Goal: Task Accomplishment & Management: Complete application form

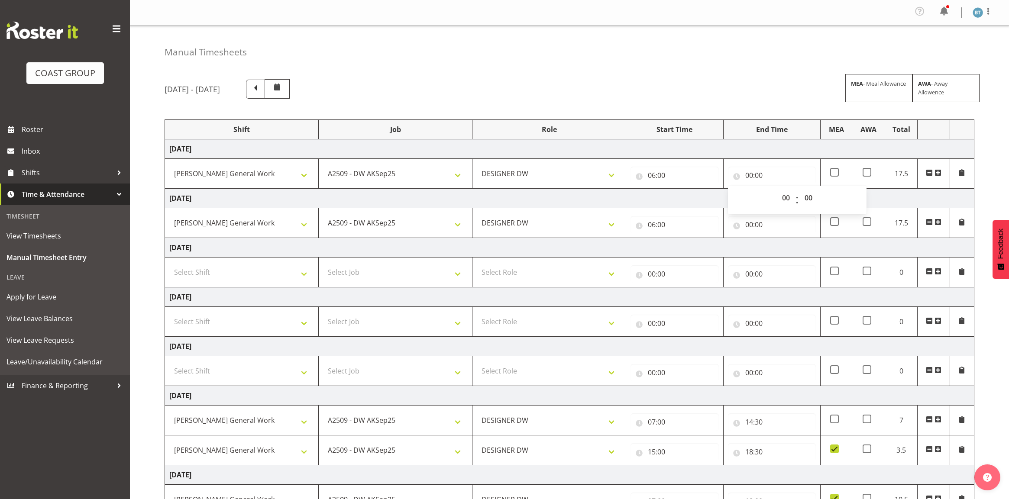
select select "9465"
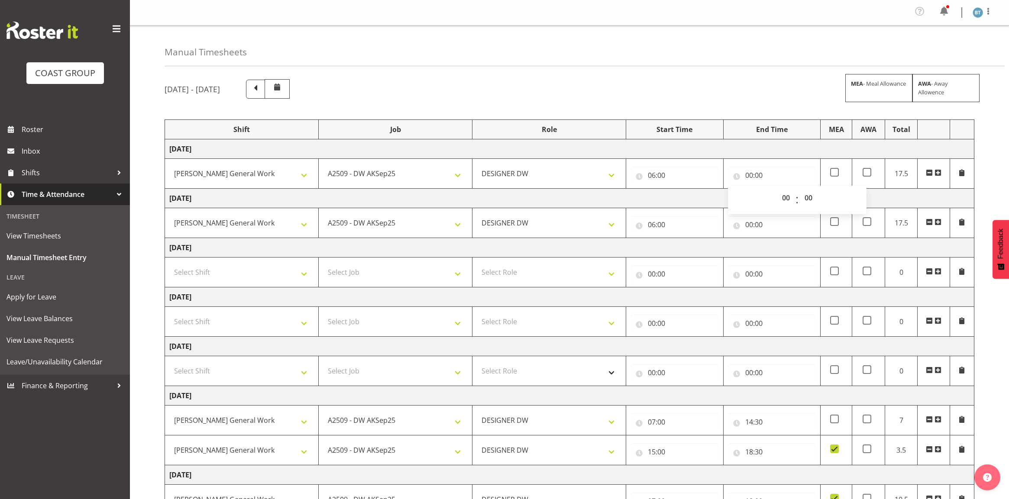
scroll to position [74, 0]
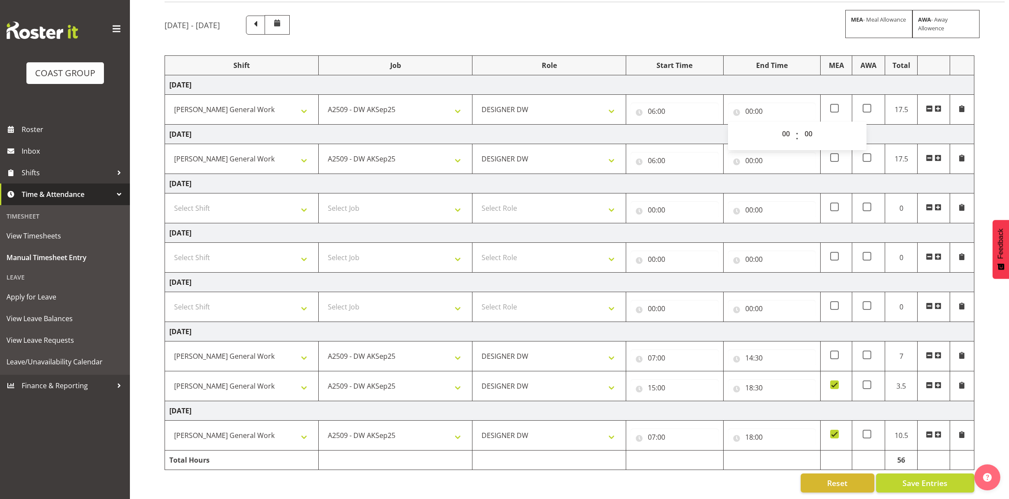
click at [787, 125] on select "00 01 02 03 04 05 06 07 08 09 10 11 12 13 14 15 16 17 18 19 20 21 22 23" at bounding box center [786, 133] width 19 height 17
select select "14"
click at [777, 125] on select "00 01 02 03 04 05 06 07 08 09 10 11 12 13 14 15 16 17 18 19 20 21 22 23" at bounding box center [786, 133] width 19 height 17
type input "14:00"
click at [691, 126] on td "[DATE]" at bounding box center [569, 134] width 809 height 19
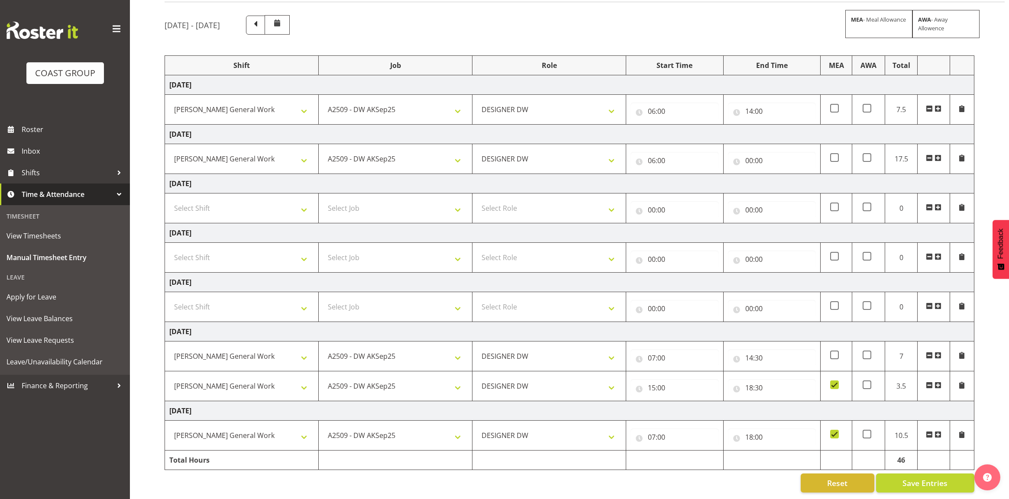
click at [940, 105] on span at bounding box center [937, 108] width 7 height 7
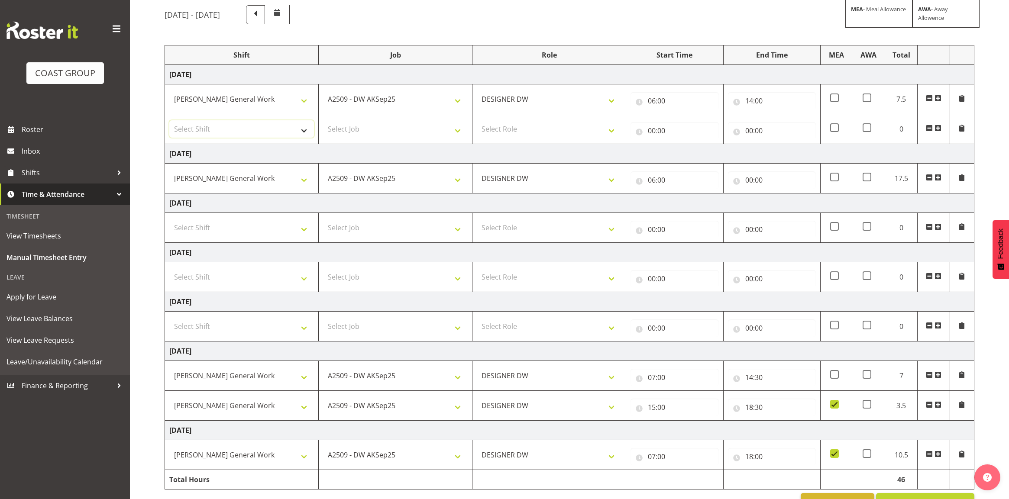
drag, startPoint x: 261, startPoint y: 132, endPoint x: 255, endPoint y: 135, distance: 7.0
click at [261, 132] on select "Select Shift [PERSON_NAME] General Work" at bounding box center [241, 128] width 145 height 17
select select "6878"
click at [169, 121] on select "Select Shift [PERSON_NAME] General Work" at bounding box center [241, 128] width 145 height 17
click at [397, 130] on select "Select Job 1 Carlton Events 1 [PERSON_NAME][GEOGRAPHIC_DATA] 1 [PERSON_NAME][GE…" at bounding box center [395, 128] width 145 height 17
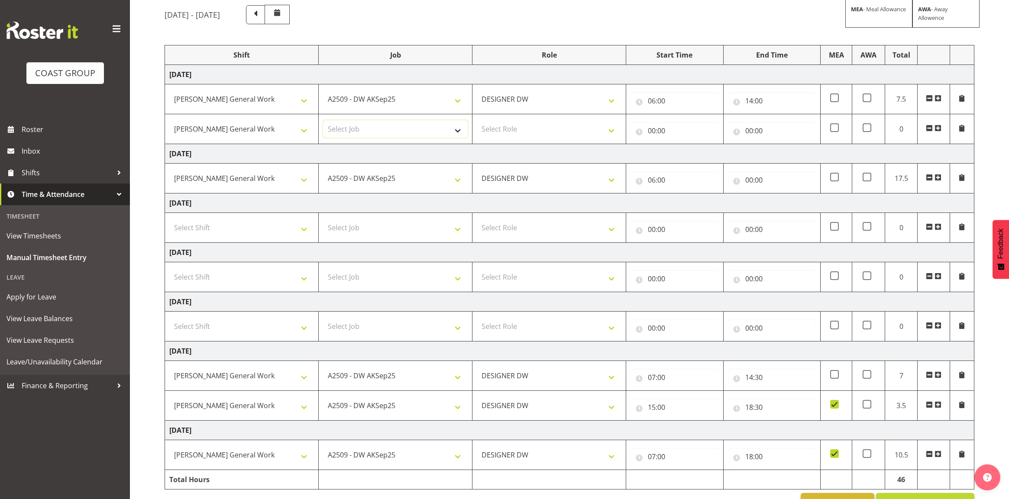
select select "9465"
click at [323, 121] on select "Select Job 1 Carlton Events 1 [PERSON_NAME][GEOGRAPHIC_DATA] 1 [PERSON_NAME][GE…" at bounding box center [395, 128] width 145 height 17
click at [556, 132] on select "Select Role DESIGNER [PERSON_NAME]" at bounding box center [549, 128] width 145 height 17
select select "221"
click at [477, 121] on select "Select Role DESIGNER [PERSON_NAME]" at bounding box center [549, 128] width 145 height 17
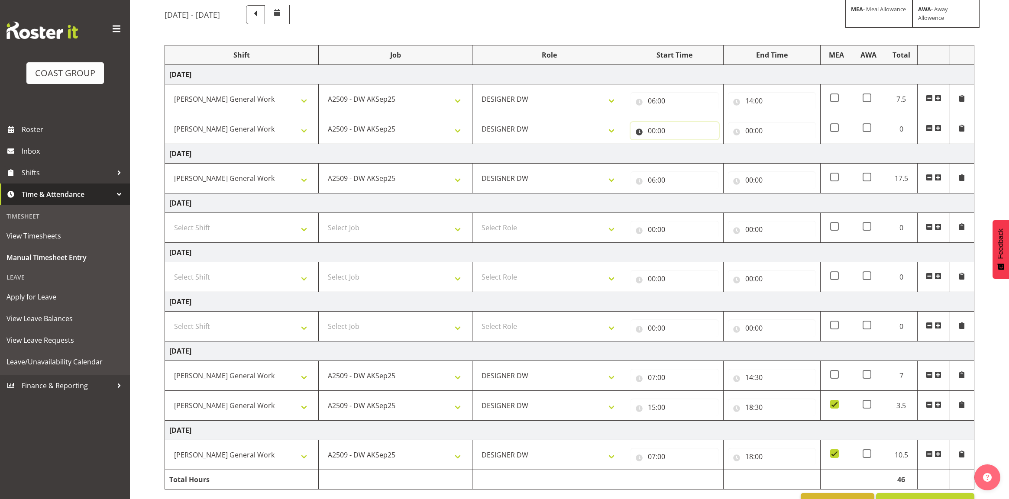
click at [651, 132] on input "00:00" at bounding box center [674, 130] width 88 height 17
click at [688, 156] on select "00 01 02 03 04 05 06 07 08 09 10 11 12 13 14 15 16 17 18 19 20 21 22 23" at bounding box center [689, 153] width 19 height 17
select select "16"
click at [680, 145] on select "00 01 02 03 04 05 06 07 08 09 10 11 12 13 14 15 16 17 18 19 20 21 22 23" at bounding box center [689, 153] width 19 height 17
type input "16:00"
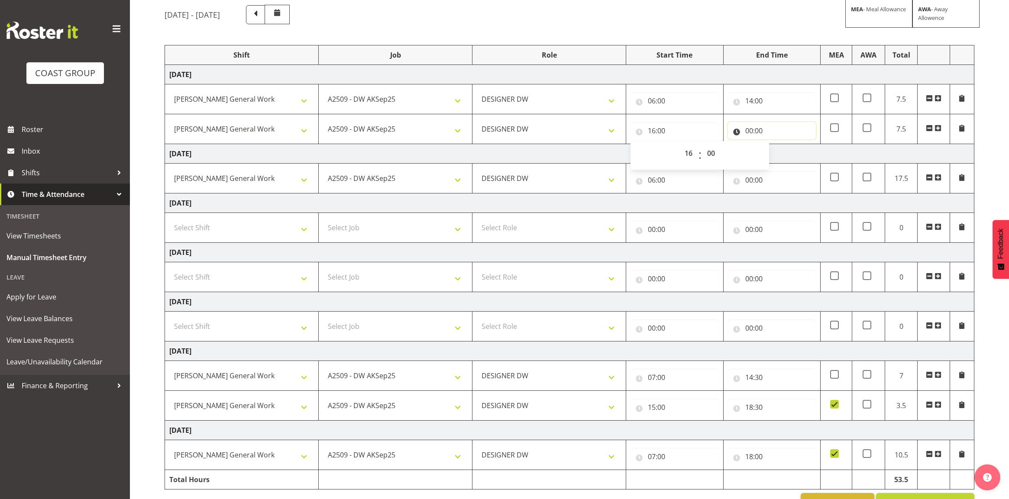
click at [750, 132] on input "00:00" at bounding box center [772, 130] width 88 height 17
click at [786, 153] on select "00 01 02 03 04 05 06 07 08 09 10 11 12 13 14 15 16 17 18 19 20 21 22 23" at bounding box center [786, 153] width 19 height 17
select select "18"
click at [777, 145] on select "00 01 02 03 04 05 06 07 08 09 10 11 12 13 14 15 16 17 18 19 20 21 22 23" at bounding box center [786, 153] width 19 height 17
type input "18:00"
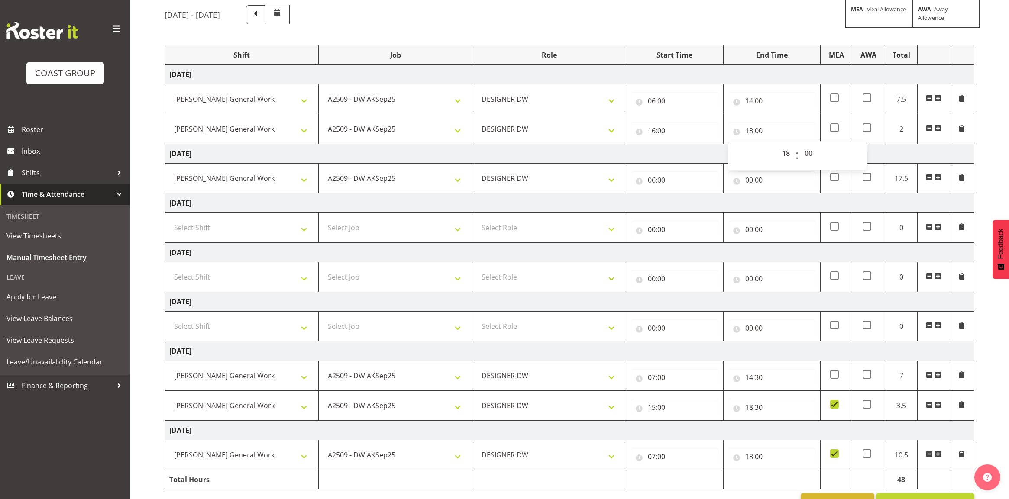
click at [631, 149] on td "[DATE]" at bounding box center [569, 153] width 809 height 19
click at [748, 180] on input "00:00" at bounding box center [772, 179] width 88 height 17
click at [784, 203] on select "00 01 02 03 04 05 06 07 08 09 10 11 12 13 14 15 16 17 18 19 20 21 22 23" at bounding box center [786, 202] width 19 height 17
select select "14"
click at [777, 195] on select "00 01 02 03 04 05 06 07 08 09 10 11 12 13 14 15 16 17 18 19 20 21 22 23" at bounding box center [786, 202] width 19 height 17
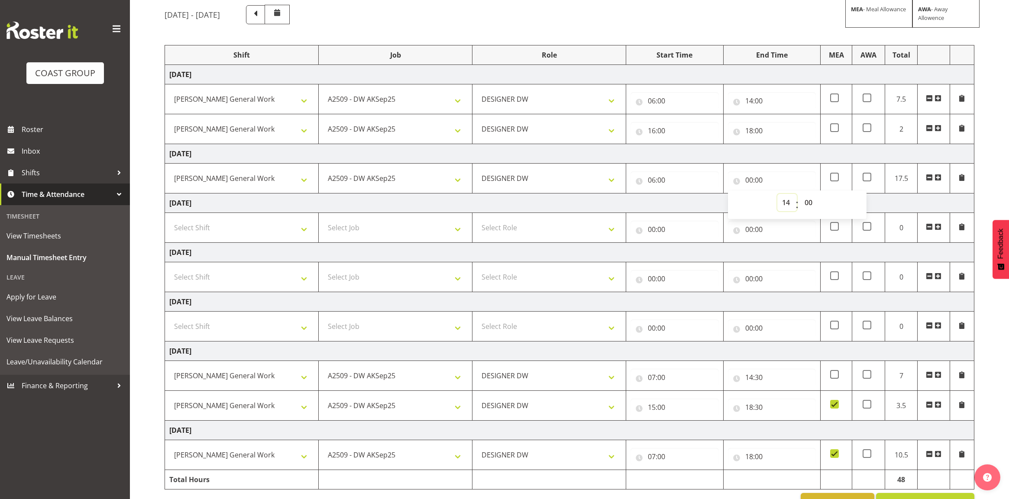
type input "14:00"
click at [812, 202] on select "00 01 02 03 04 05 06 07 08 09 10 11 12 13 14 15 16 17 18 19 20 21 22 23 24 25 2…" at bounding box center [809, 202] width 19 height 17
select select "30"
click at [800, 195] on select "00 01 02 03 04 05 06 07 08 09 10 11 12 13 14 15 16 17 18 19 20 21 22 23 24 25 2…" at bounding box center [809, 202] width 19 height 17
type input "14:30"
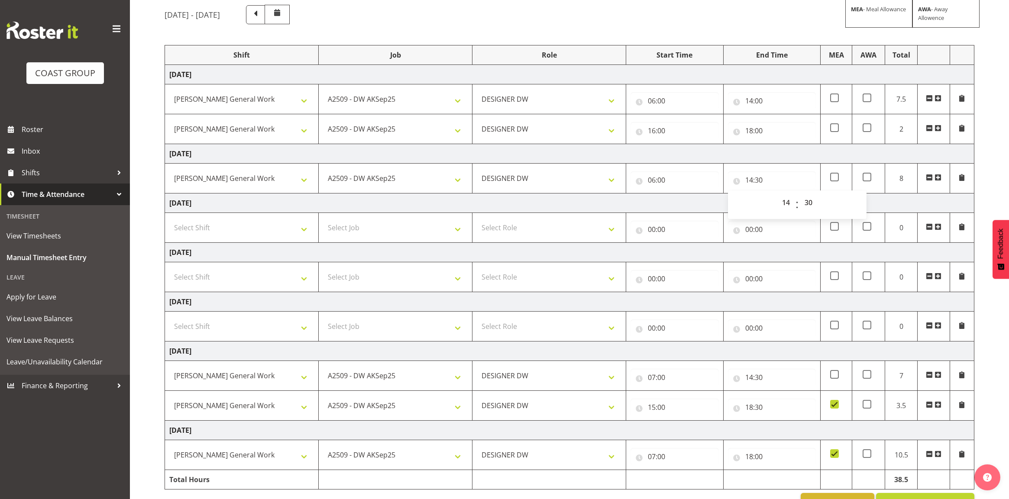
click at [761, 157] on td "[DATE]" at bounding box center [569, 153] width 809 height 19
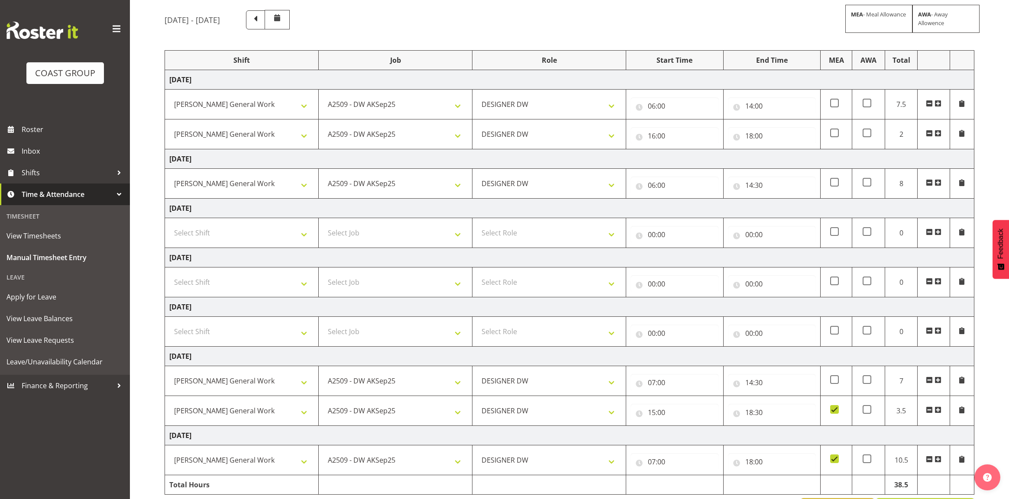
scroll to position [50, 0]
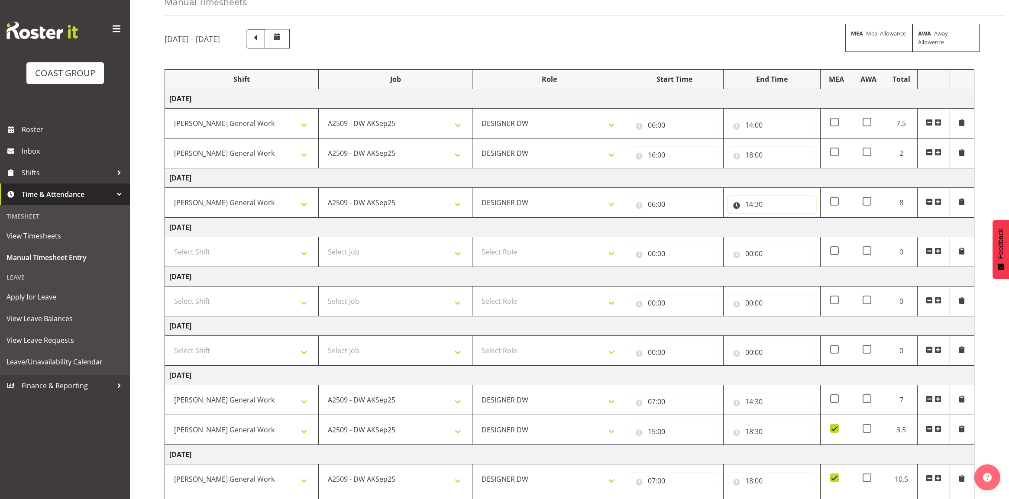
click at [749, 205] on input "14:30" at bounding box center [772, 204] width 88 height 17
click at [787, 230] on select "00 01 02 03 04 05 06 07 08 09 10 11 12 13 14 15 16 17 18 19 20 21 22 23" at bounding box center [786, 226] width 19 height 17
select select "15"
click at [777, 220] on select "00 01 02 03 04 05 06 07 08 09 10 11 12 13 14 15 16 17 18 19 20 21 22 23" at bounding box center [786, 226] width 19 height 17
type input "15:30"
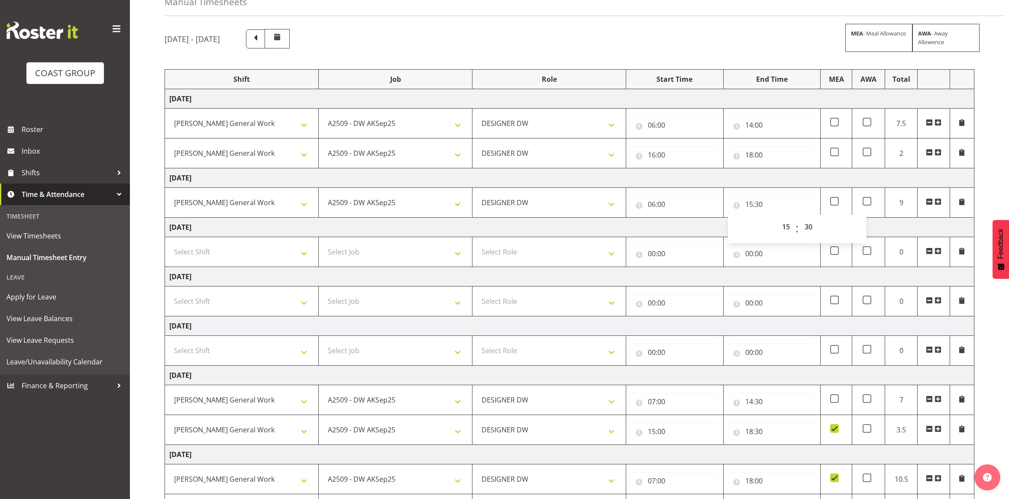
click at [785, 182] on td "[DATE]" at bounding box center [569, 177] width 809 height 19
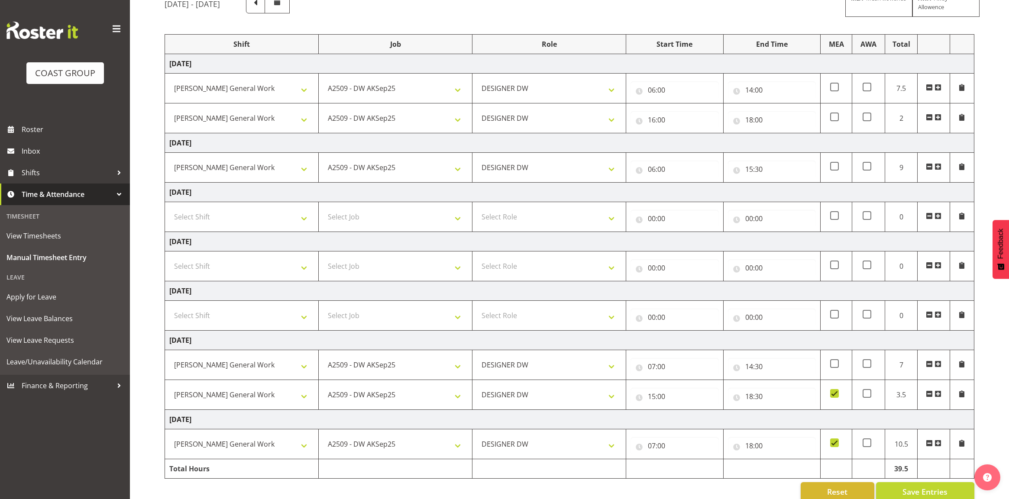
scroll to position [104, 0]
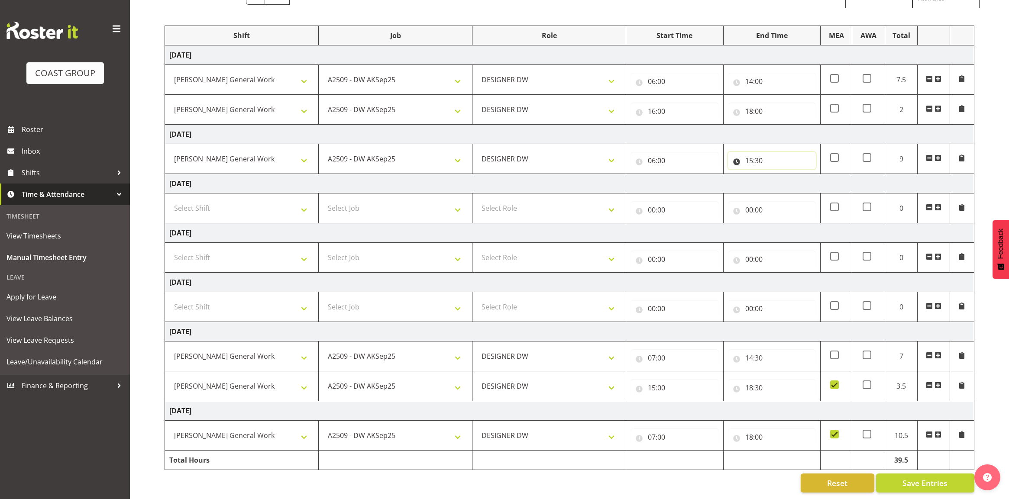
click at [748, 155] on input "15:30" at bounding box center [772, 160] width 88 height 17
click at [778, 174] on select "00 01 02 03 04 05 06 07 08 09 10 11 12 13 14 15 16 17 18 19 20 21 22 23" at bounding box center [786, 182] width 19 height 17
select select "14"
click at [777, 174] on select "00 01 02 03 04 05 06 07 08 09 10 11 12 13 14 15 16 17 18 19 20 21 22 23" at bounding box center [786, 182] width 19 height 17
type input "14:30"
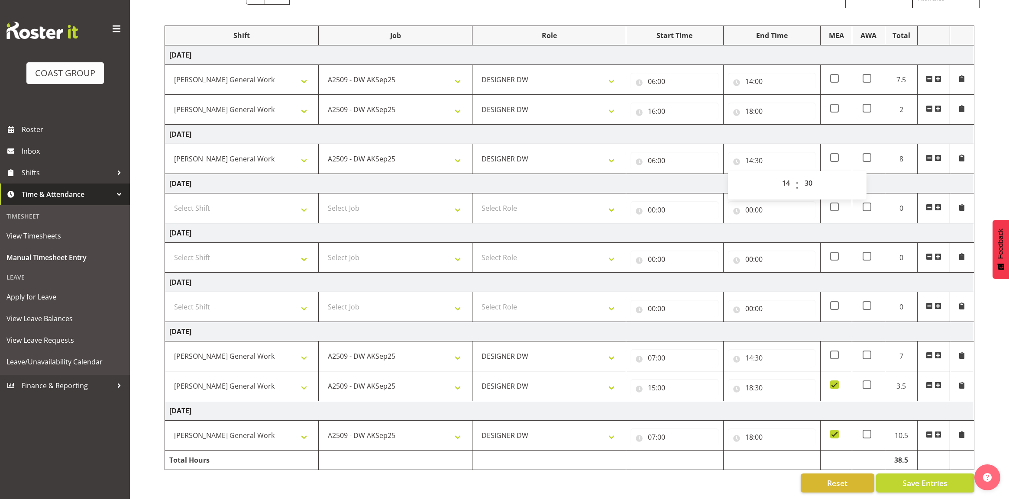
click at [672, 175] on td "[DATE]" at bounding box center [569, 183] width 809 height 19
click at [655, 152] on input "06:00" at bounding box center [674, 160] width 88 height 17
click at [684, 174] on select "00 01 02 03 04 05 06 07 08 09 10 11 12 13 14 15 16 17 18 19 20 21 22 23" at bounding box center [689, 182] width 19 height 17
select select "5"
click at [680, 174] on select "00 01 02 03 04 05 06 07 08 09 10 11 12 13 14 15 16 17 18 19 20 21 22 23" at bounding box center [689, 182] width 19 height 17
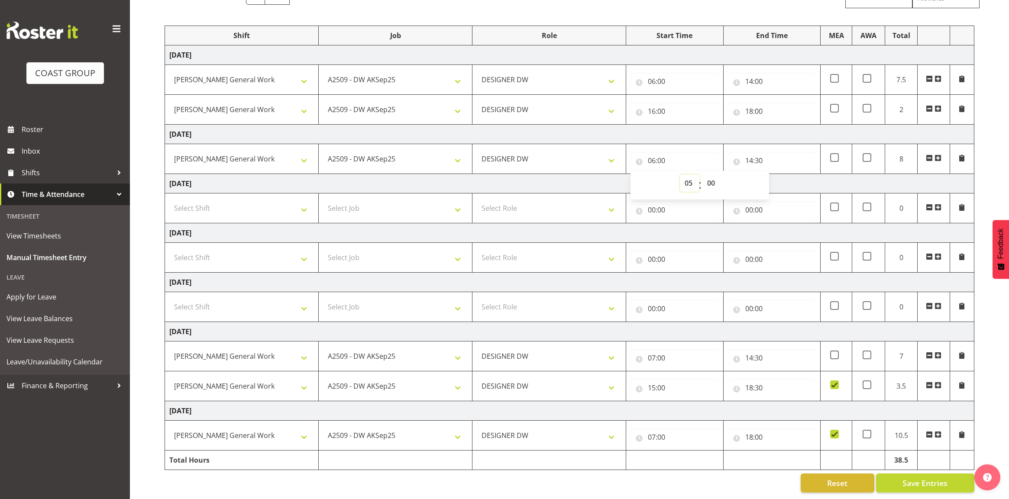
type input "05:00"
click at [711, 174] on select "00 01 02 03 04 05 06 07 08 09 10 11 12 13 14 15 16 17 18 19 20 21 22 23 24 25 2…" at bounding box center [711, 182] width 19 height 17
select select "30"
click at [702, 174] on select "00 01 02 03 04 05 06 07 08 09 10 11 12 13 14 15 16 17 18 19 20 21 22 23 24 25 2…" at bounding box center [711, 182] width 19 height 17
type input "05:30"
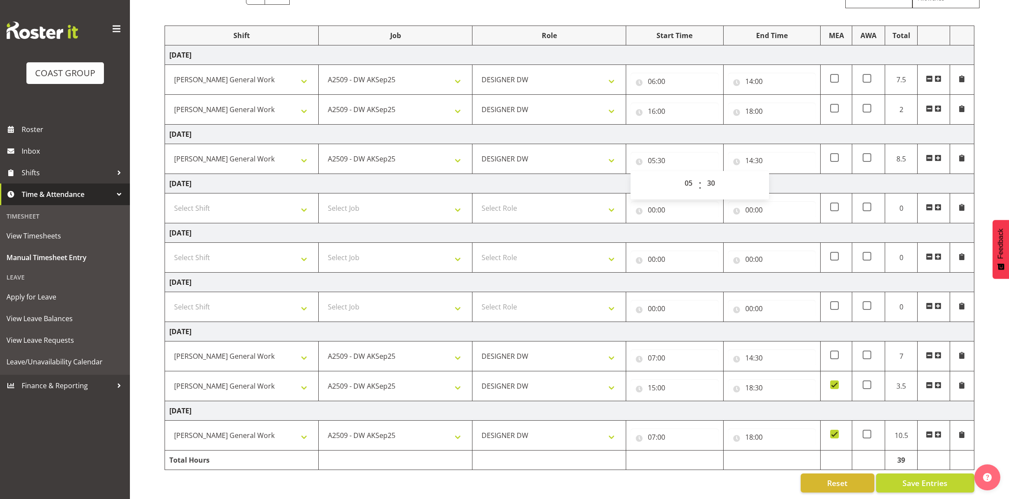
click at [592, 125] on td "[DATE]" at bounding box center [569, 134] width 809 height 19
click at [653, 73] on input "06:00" at bounding box center [674, 81] width 88 height 17
drag, startPoint x: 689, startPoint y: 97, endPoint x: 691, endPoint y: 102, distance: 4.9
click at [689, 97] on select "00 01 02 03 04 05 06 07 08 09 10 11 12 13 14 15 16 17 18 19 20 21 22 23" at bounding box center [689, 103] width 19 height 17
select select "5"
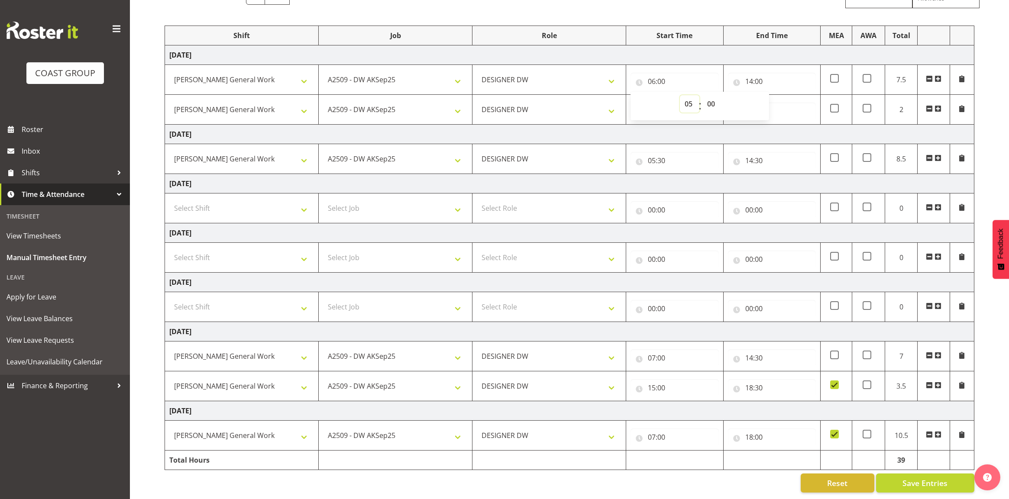
click at [680, 95] on select "00 01 02 03 04 05 06 07 08 09 10 11 12 13 14 15 16 17 18 19 20 21 22 23" at bounding box center [689, 103] width 19 height 17
type input "05:00"
click at [709, 95] on select "00 01 02 03 04 05 06 07 08 09 10 11 12 13 14 15 16 17 18 19 20 21 22 23 24 25 2…" at bounding box center [711, 103] width 19 height 17
select select "30"
click at [702, 95] on select "00 01 02 03 04 05 06 07 08 09 10 11 12 13 14 15 16 17 18 19 20 21 22 23 24 25 2…" at bounding box center [711, 103] width 19 height 17
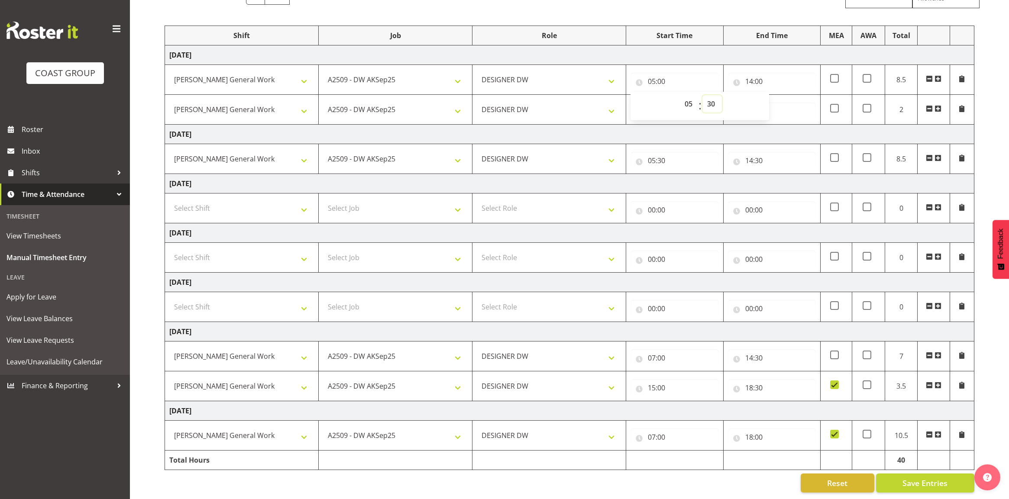
type input "05:30"
click at [570, 128] on td "[DATE]" at bounding box center [569, 134] width 809 height 19
click at [915, 478] on span "Save Entries" at bounding box center [924, 483] width 45 height 11
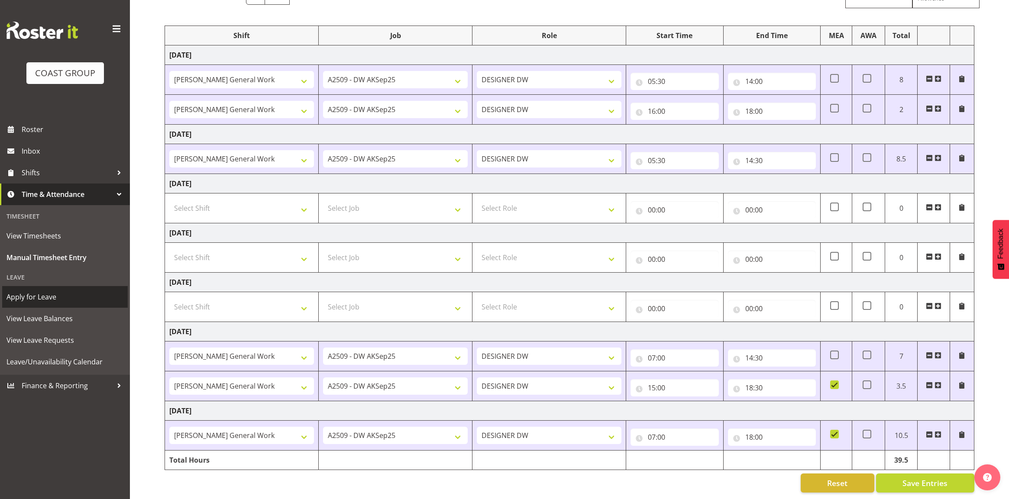
click at [76, 301] on span "Apply for Leave" at bounding box center [64, 297] width 117 height 13
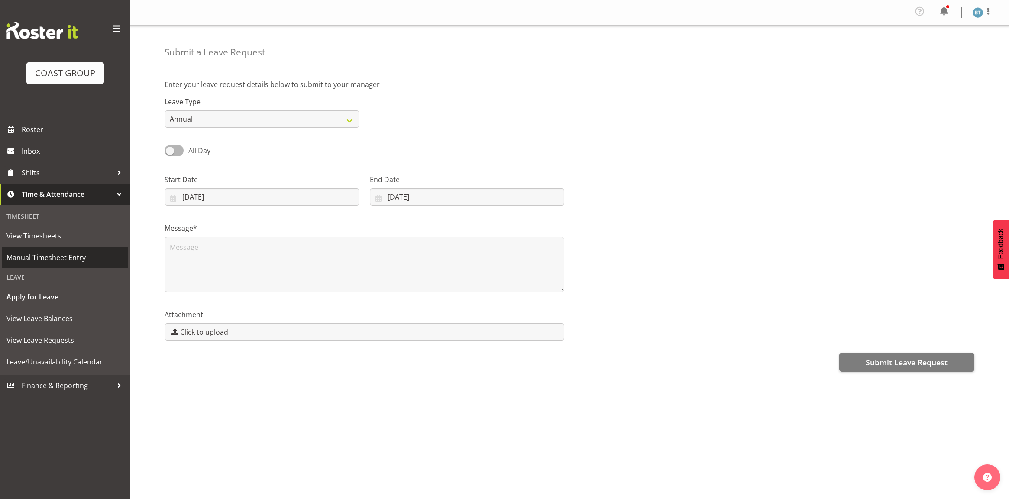
click at [70, 265] on link "Manual Timesheet Entry" at bounding box center [65, 258] width 126 height 22
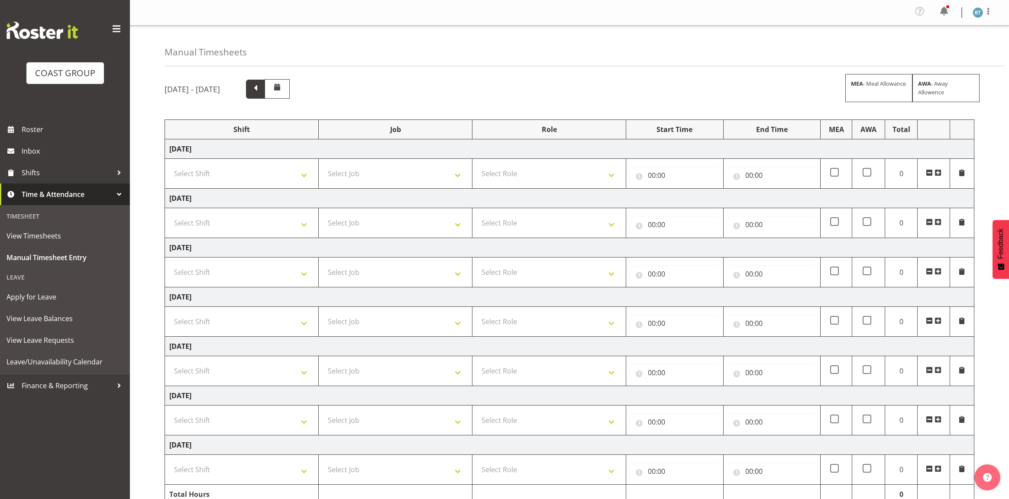
click at [265, 87] on span at bounding box center [255, 89] width 19 height 19
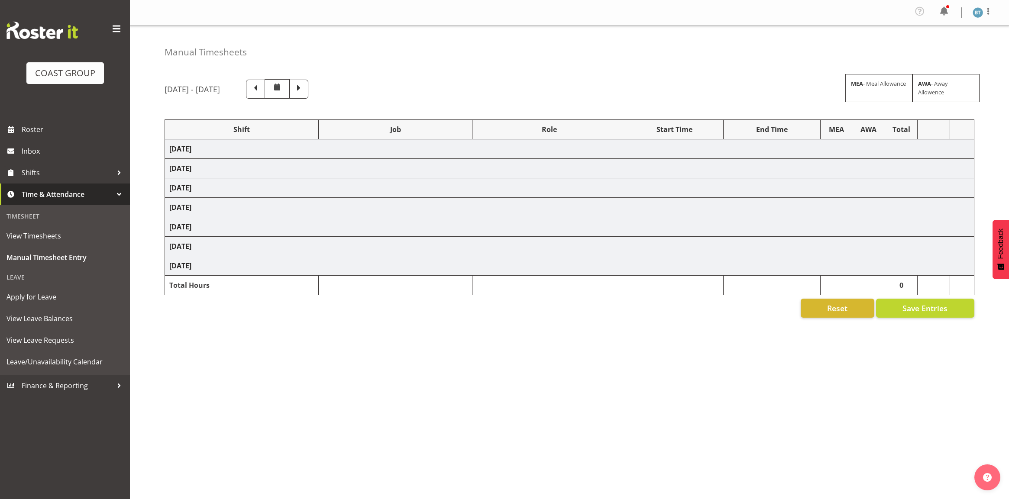
select select "9465"
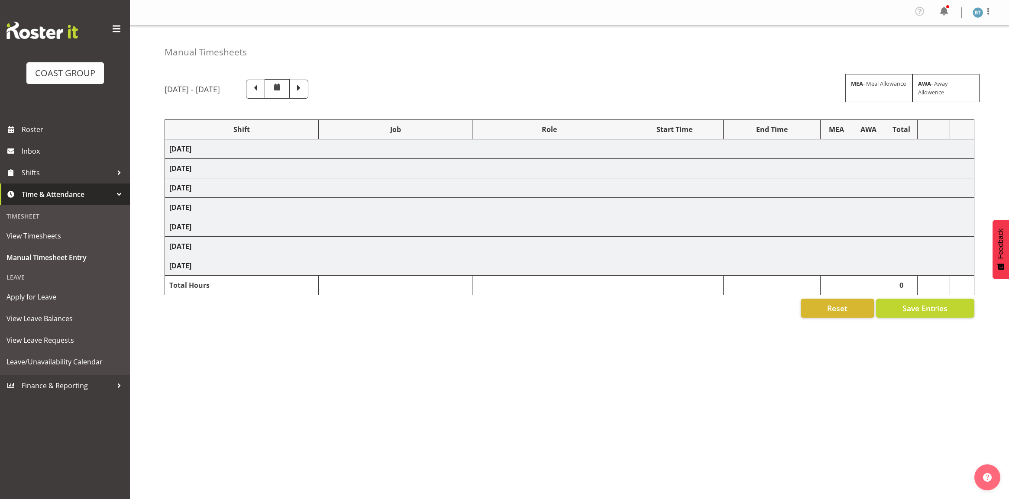
select select "9465"
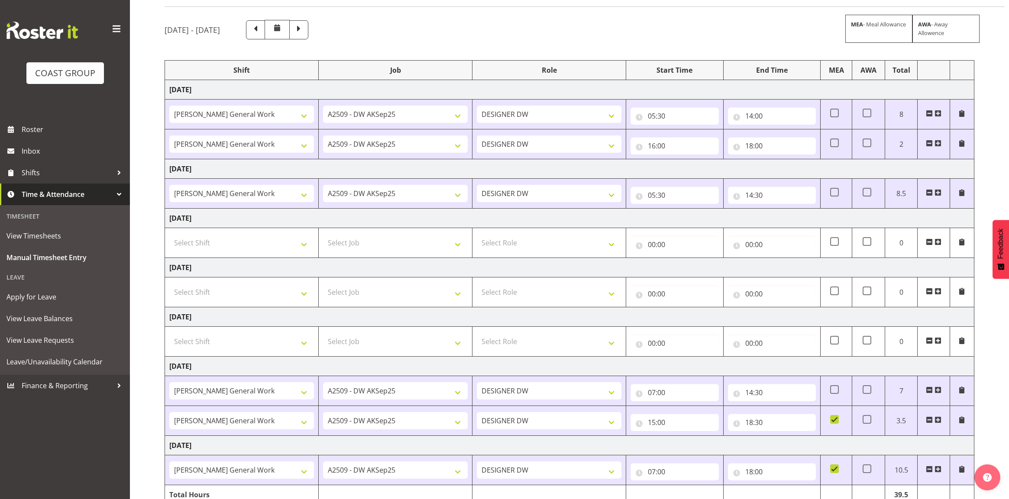
scroll to position [104, 0]
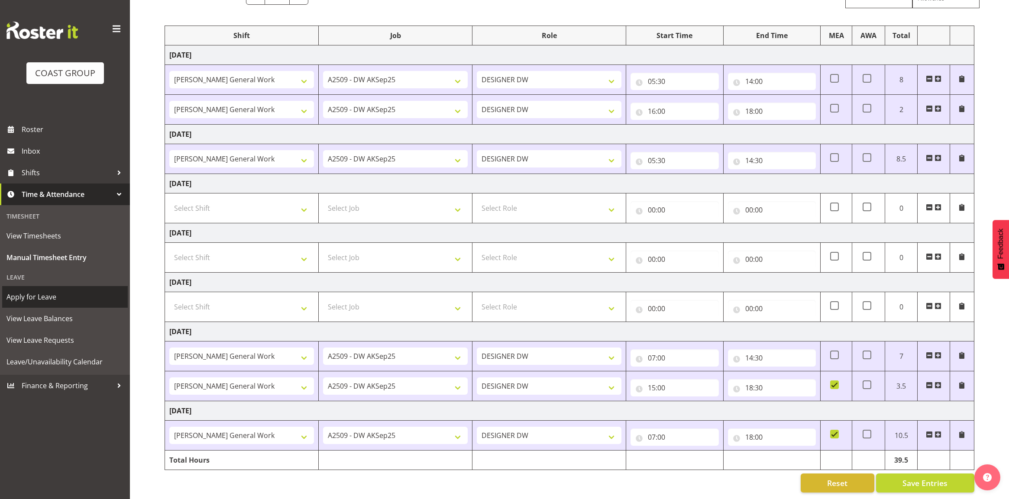
click at [71, 299] on span "Apply for Leave" at bounding box center [64, 297] width 117 height 13
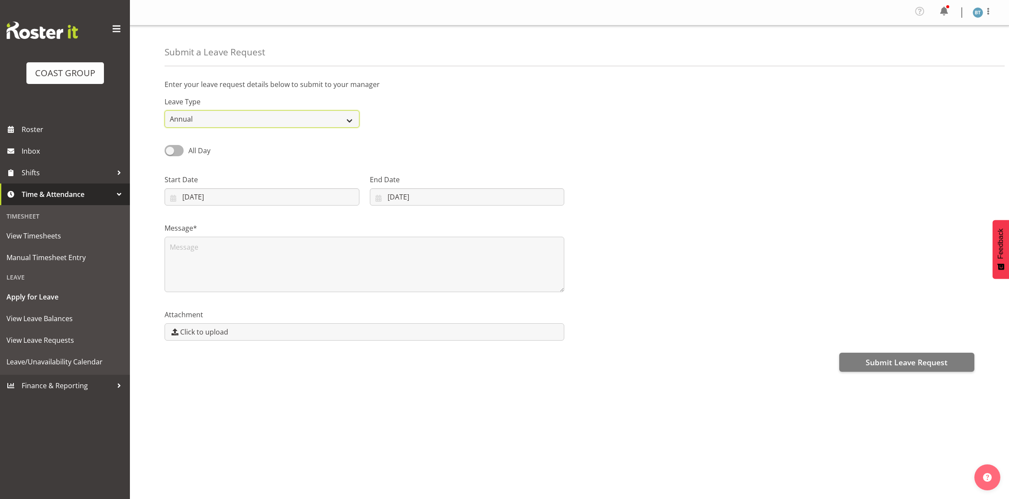
click at [262, 113] on select "Annual Sick Leave Without Pay Bereavement Domestic Violence Parental Jury Servi…" at bounding box center [262, 118] width 195 height 17
select select "Bereavement"
click at [165, 111] on select "Annual Sick Leave Without Pay Bereavement Domestic Violence Parental Jury Servi…" at bounding box center [262, 118] width 195 height 17
click at [263, 247] on textarea at bounding box center [365, 264] width 400 height 55
click at [254, 258] on textarea "Grand" at bounding box center [365, 264] width 400 height 55
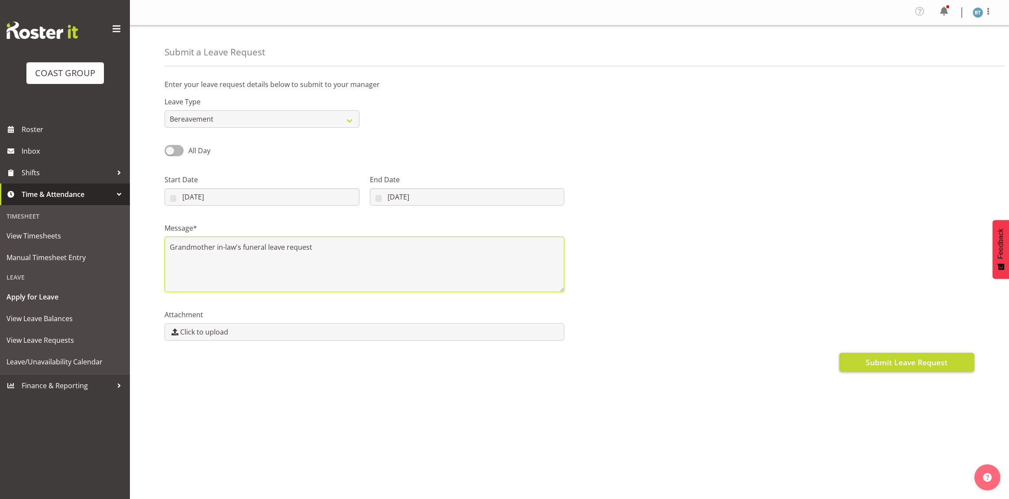
type textarea "Grandmother in-law's funeral leave request"
drag, startPoint x: 916, startPoint y: 359, endPoint x: 797, endPoint y: 356, distance: 119.1
click at [915, 358] on span "Submit Leave Request" at bounding box center [906, 362] width 82 height 11
